Goal: Information Seeking & Learning: Learn about a topic

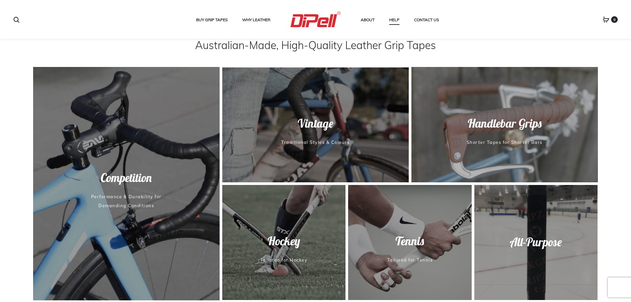
scroll to position [298, 0]
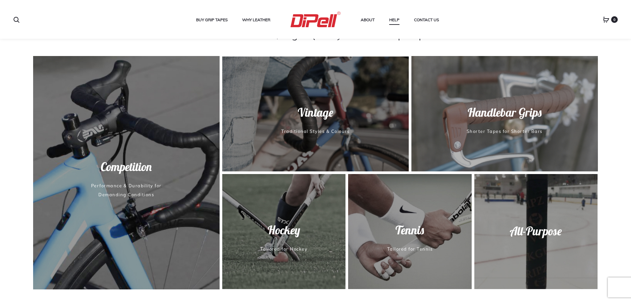
click at [544, 233] on span "All-Purpose" at bounding box center [536, 231] width 126 height 16
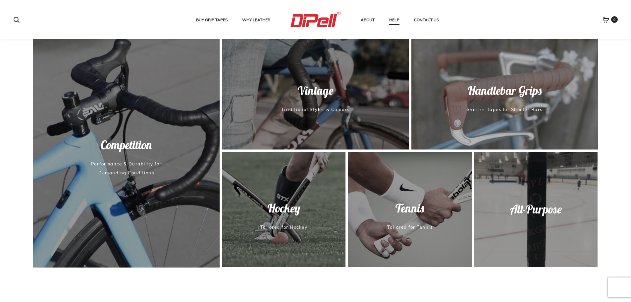
scroll to position [331, 0]
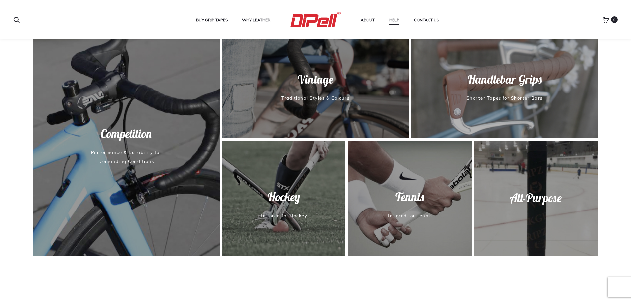
click at [305, 206] on span "Hockey Tailored for Hockey" at bounding box center [284, 204] width 126 height 31
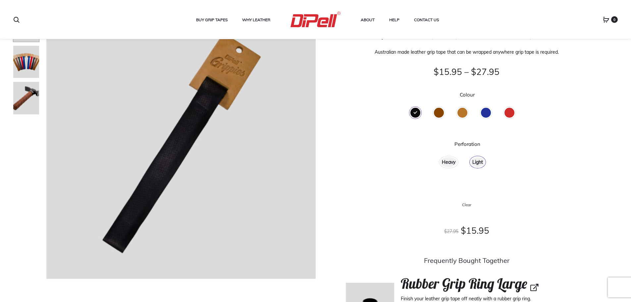
scroll to position [33, 0]
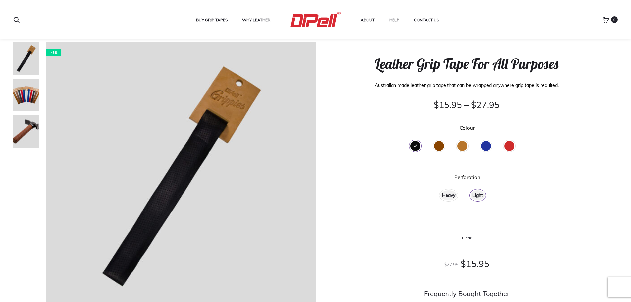
click at [450, 195] on div "Heavy" at bounding box center [448, 195] width 17 height 10
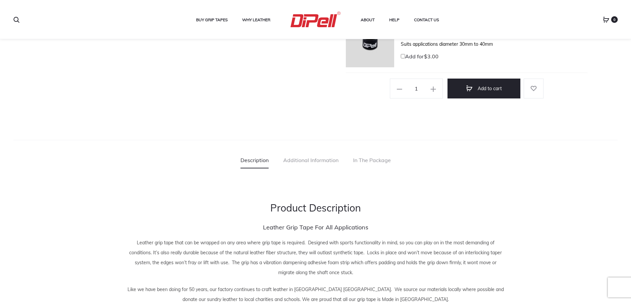
scroll to position [331, 0]
click at [367, 162] on link "In The Package" at bounding box center [372, 158] width 38 height 17
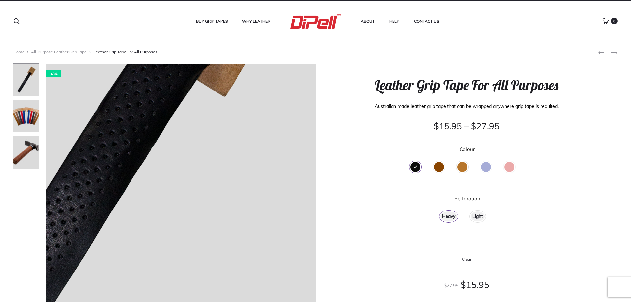
scroll to position [0, 0]
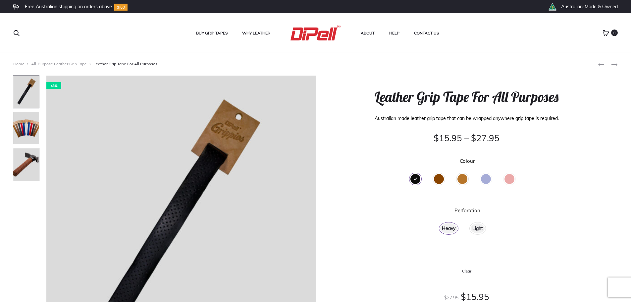
click at [24, 166] on img at bounding box center [26, 164] width 26 height 33
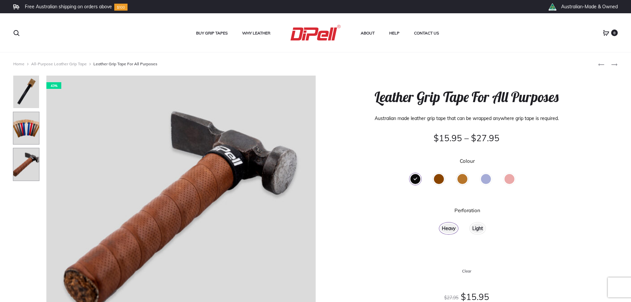
click at [23, 128] on img at bounding box center [26, 128] width 26 height 33
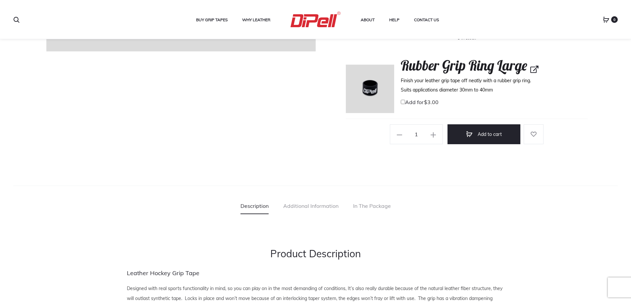
scroll to position [298, 0]
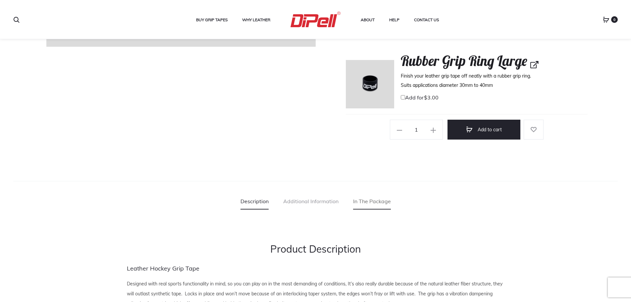
click at [371, 205] on link "In The Package" at bounding box center [372, 201] width 38 height 17
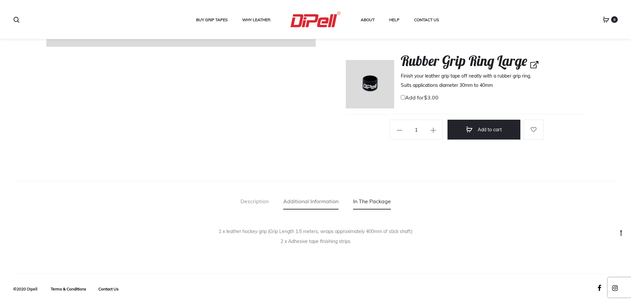
click at [322, 200] on link "Additional Information" at bounding box center [310, 201] width 55 height 17
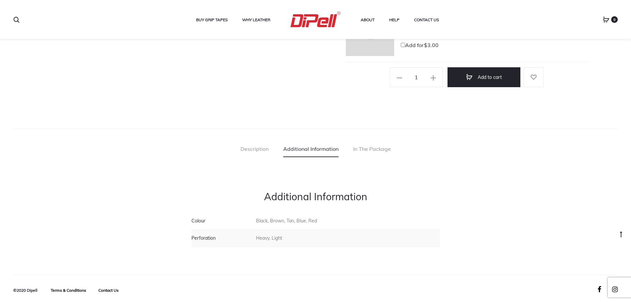
scroll to position [353, 0]
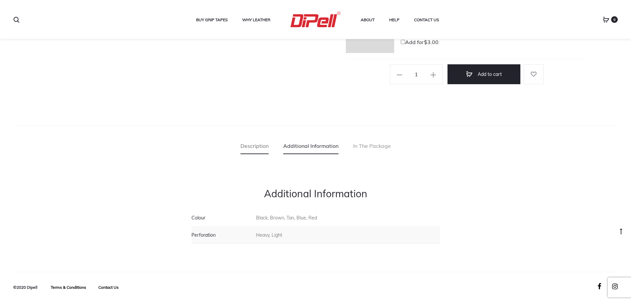
click at [251, 147] on link "Description" at bounding box center [254, 145] width 28 height 17
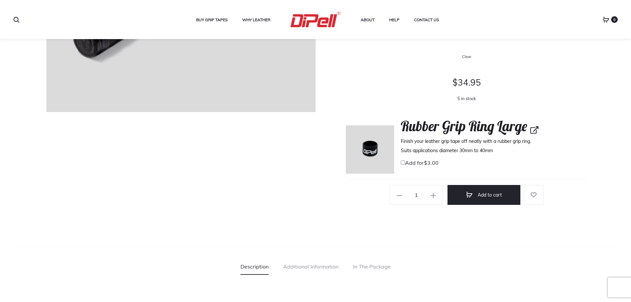
scroll to position [0, 0]
